Goal: Check status: Check status

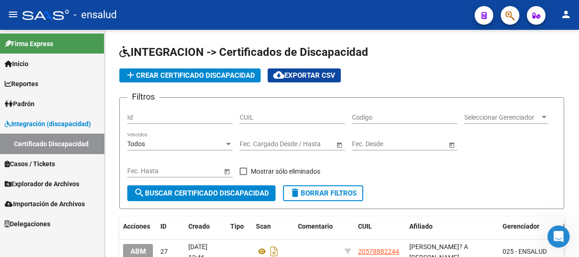
scroll to position [1, 0]
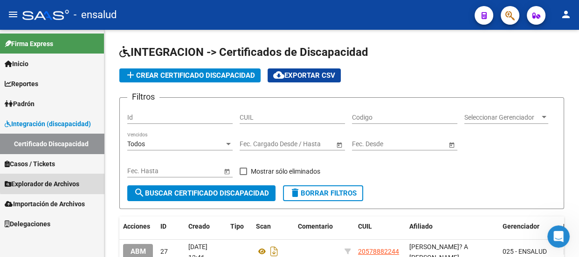
click at [67, 182] on span "Explorador de Archivos" at bounding box center [42, 184] width 75 height 10
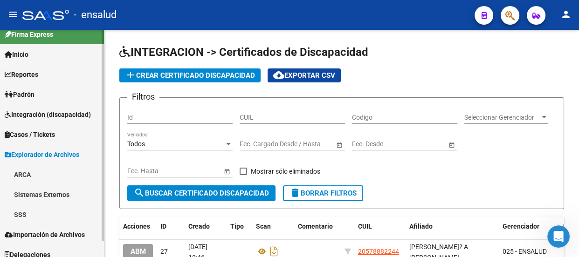
scroll to position [16, 0]
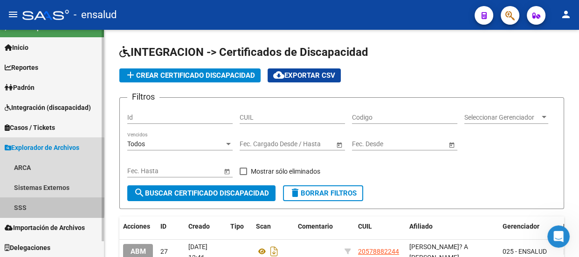
click at [21, 205] on link "SSS" at bounding box center [52, 208] width 104 height 20
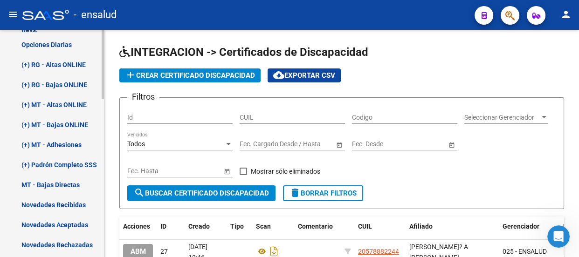
scroll to position [270, 0]
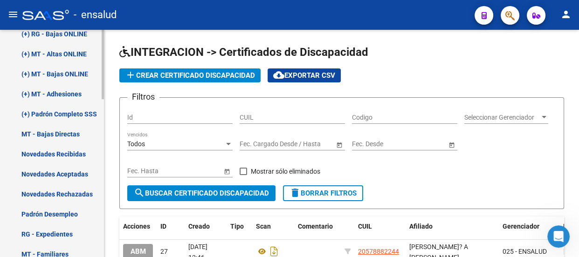
click at [48, 230] on link "RG - Expedientes" at bounding box center [52, 234] width 104 height 20
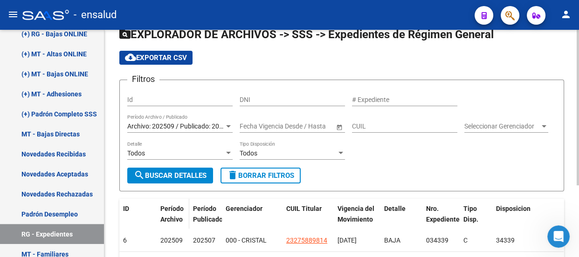
scroll to position [105, 0]
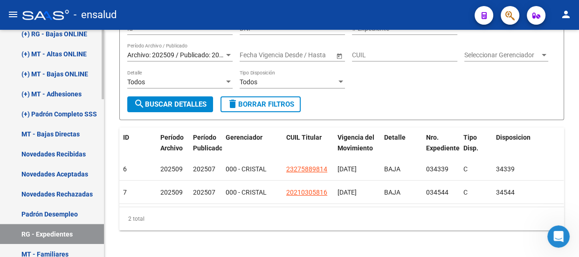
click at [54, 153] on link "Novedades Recibidas" at bounding box center [52, 154] width 104 height 20
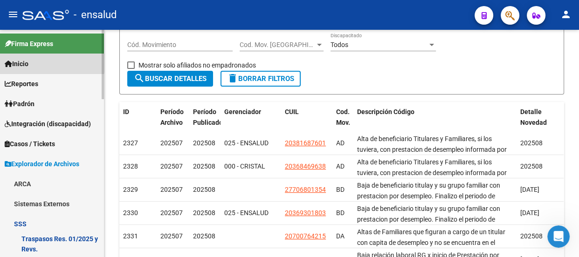
click at [44, 62] on link "Inicio" at bounding box center [52, 64] width 104 height 20
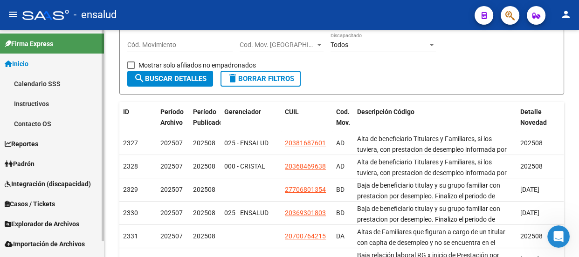
click at [51, 164] on link "Padrón" at bounding box center [52, 164] width 104 height 20
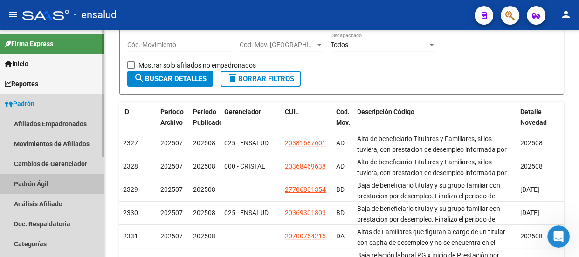
click at [50, 183] on link "Padrón Ágil" at bounding box center [52, 184] width 104 height 20
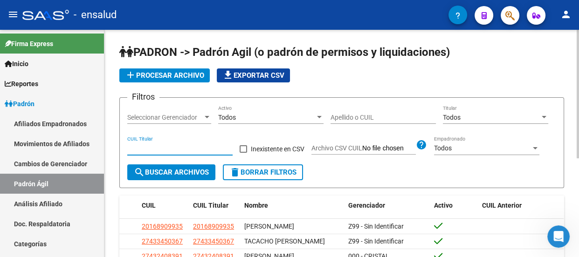
click at [174, 145] on input "CUIL Titular" at bounding box center [179, 148] width 105 height 8
drag, startPoint x: 148, startPoint y: 146, endPoint x: 113, endPoint y: 145, distance: 35.0
click at [113, 145] on div "[PERSON_NAME] -> [PERSON_NAME] Agil ([PERSON_NAME] de permisos y liquidaciones)…" at bounding box center [341, 244] width 474 height 429
type input "20-26424685-8"
click at [158, 170] on span "search Buscar Archivos" at bounding box center [171, 172] width 75 height 8
